Goal: Complete application form

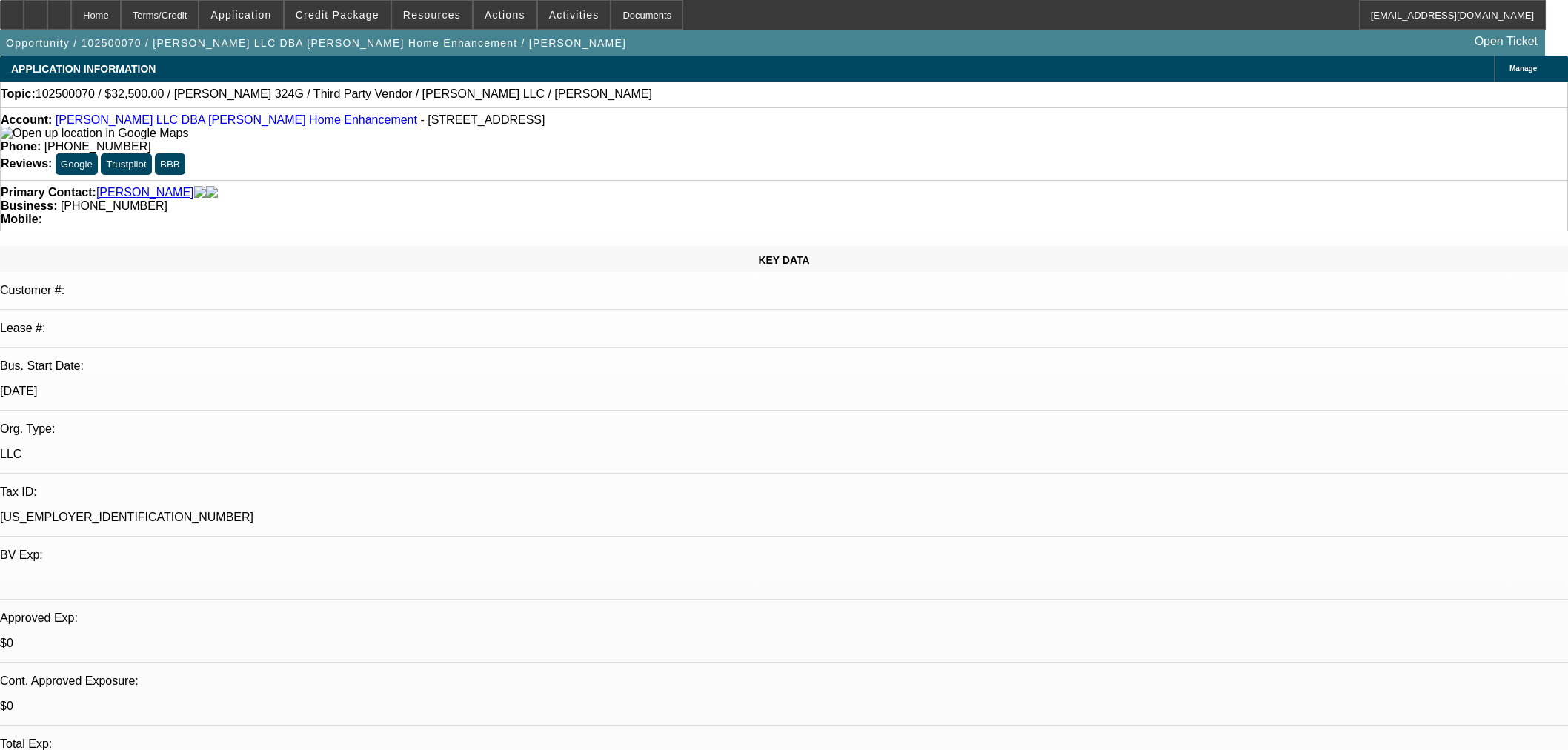
select select "0"
select select "3"
select select "0"
select select "6"
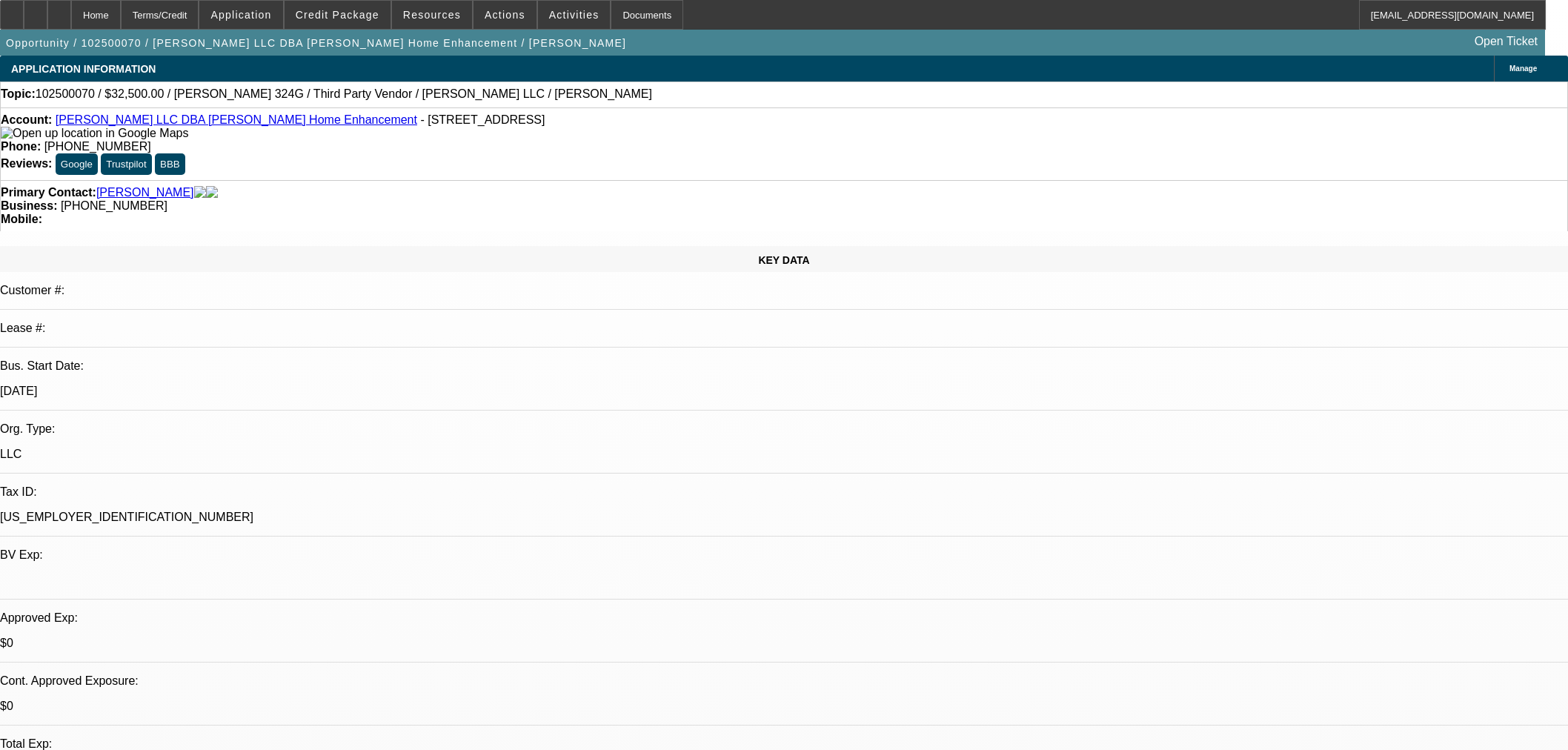
select select "0"
select select "6"
select select "0"
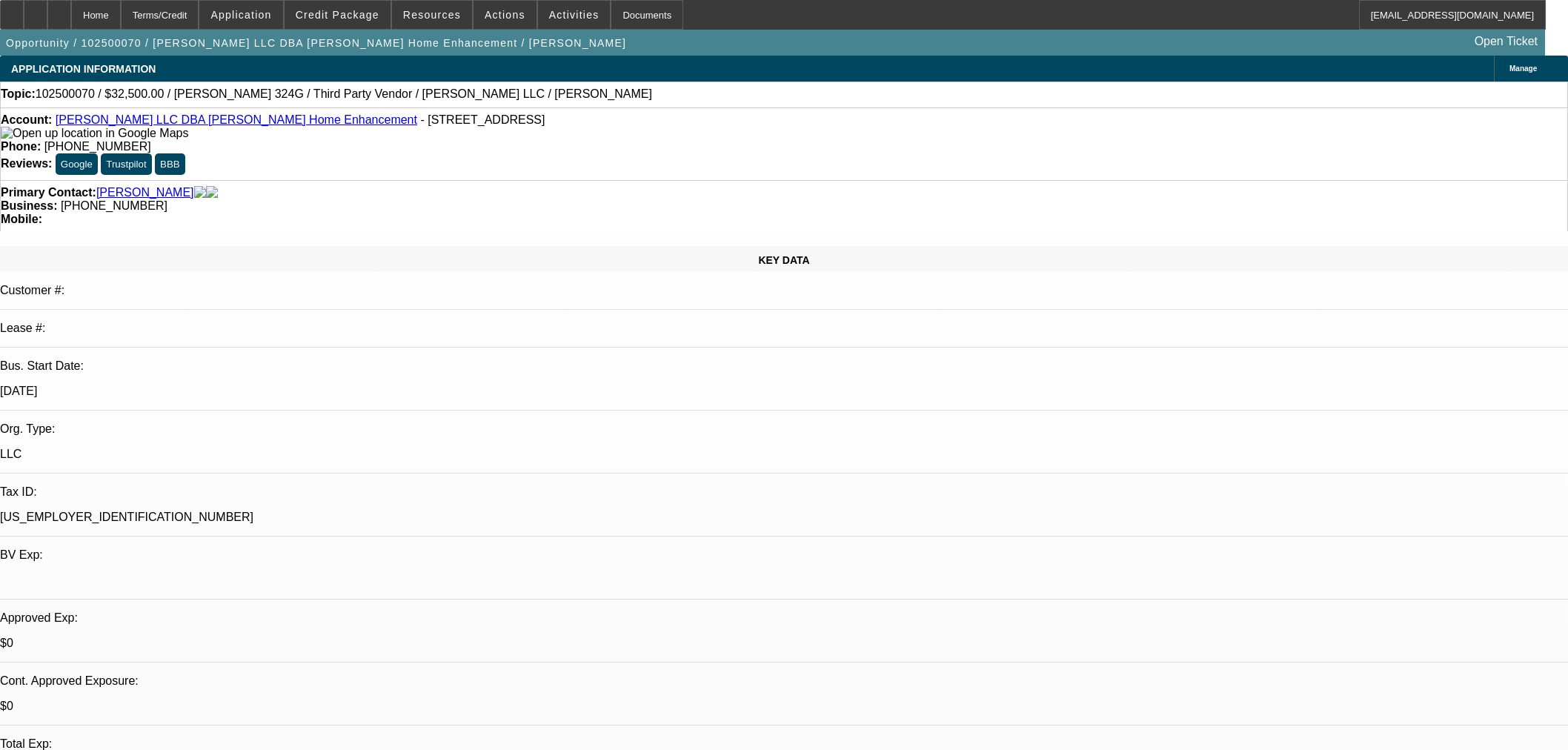
select select "0"
select select "6"
select select "0"
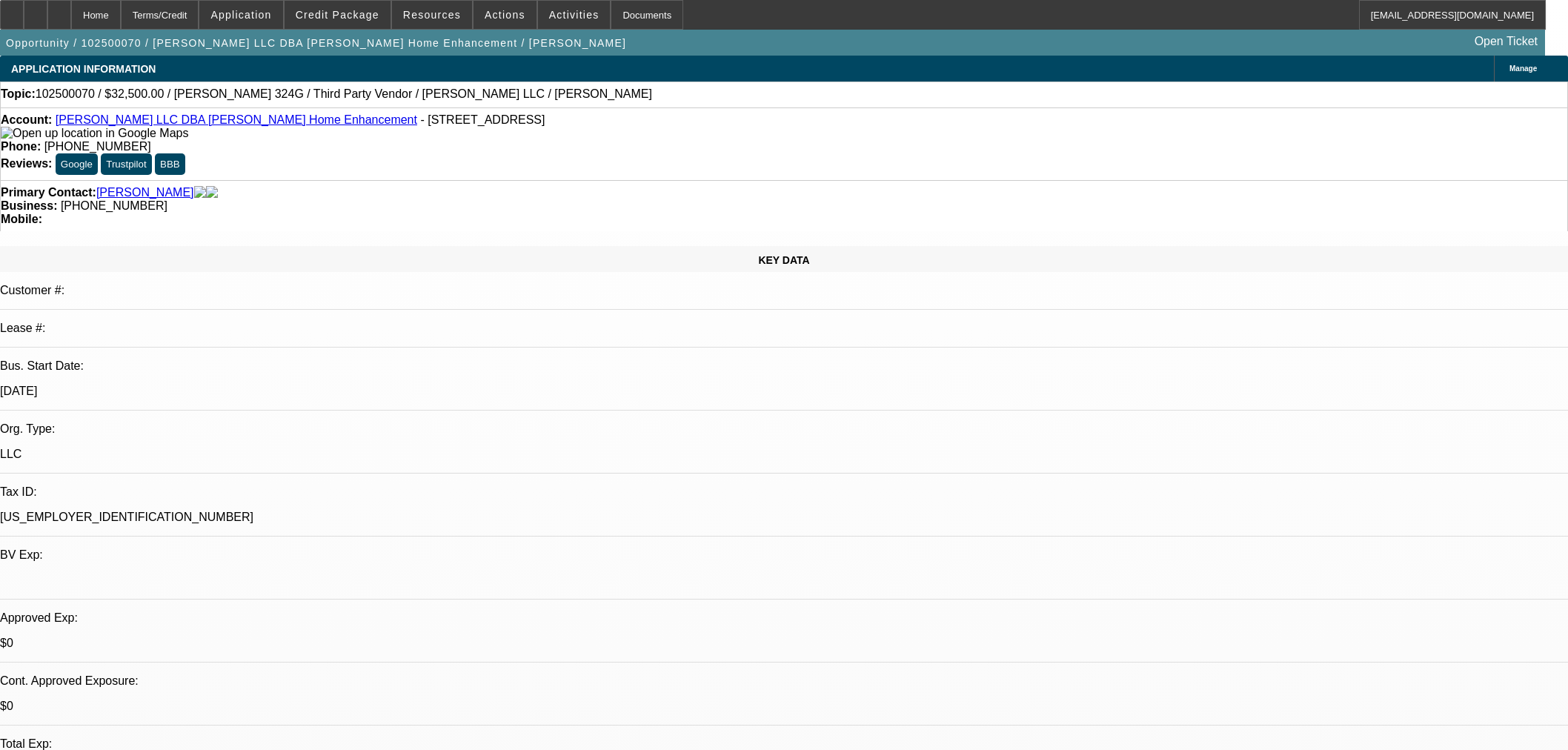
select select "0"
select select "6"
